Goal: Find specific page/section: Find specific page/section

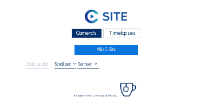
click at [79, 32] on div "Camera's" at bounding box center [87, 34] width 30 height 10
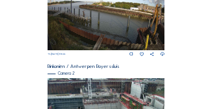
scroll to position [204, 0]
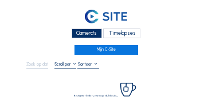
click at [91, 31] on div "Camera's" at bounding box center [87, 34] width 30 height 10
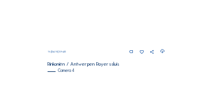
scroll to position [472, 0]
